Goal: Information Seeking & Learning: Check status

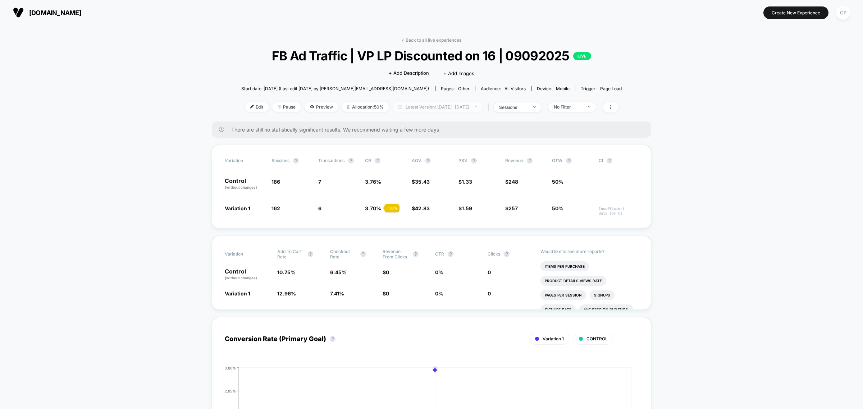
click at [436, 104] on span "Latest Version: [DATE] - [DATE]" at bounding box center [437, 107] width 90 height 10
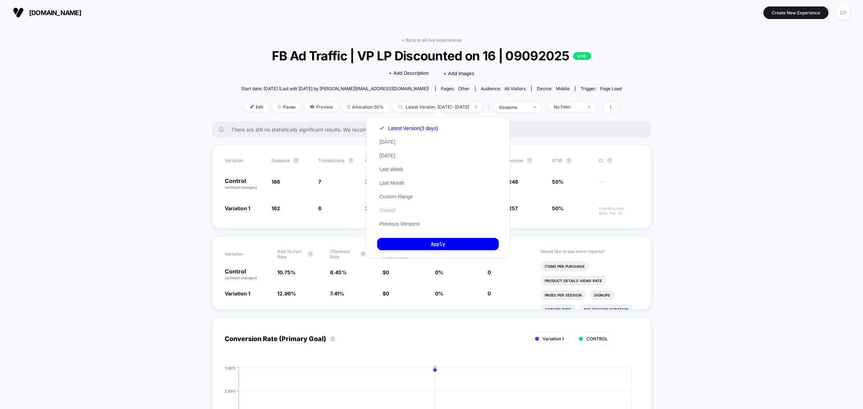
click at [388, 207] on button "Overall" at bounding box center [387, 210] width 20 height 6
click at [416, 241] on button "Apply" at bounding box center [437, 244] width 121 height 12
